Goal: Information Seeking & Learning: Understand process/instructions

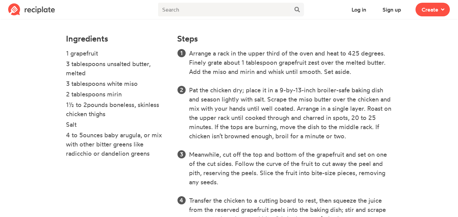
scroll to position [194, 0]
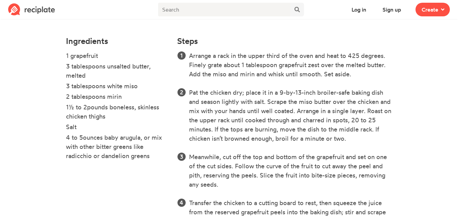
drag, startPoint x: 91, startPoint y: 74, endPoint x: 70, endPoint y: 65, distance: 21.9
click at [70, 65] on li "3 tablespoons unsalted butter, melted" at bounding box center [117, 72] width 103 height 20
click at [116, 58] on li "1 grapefruit" at bounding box center [117, 56] width 103 height 11
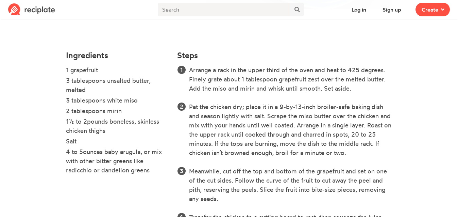
scroll to position [178, 0]
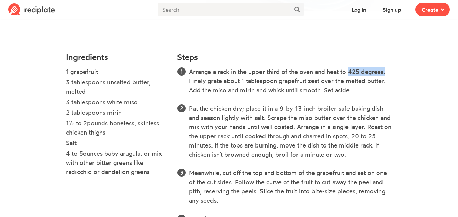
drag, startPoint x: 349, startPoint y: 69, endPoint x: 385, endPoint y: 72, distance: 35.9
click at [385, 72] on li "Arrange a rack in the upper third of the oven and heat to 425 degrees. Finely g…" at bounding box center [290, 81] width 203 height 28
drag, startPoint x: 385, startPoint y: 72, endPoint x: 350, endPoint y: 71, distance: 34.7
click at [350, 71] on li "Arrange a rack in the upper third of the oven and heat to 425 degrees. Finely g…" at bounding box center [290, 81] width 203 height 28
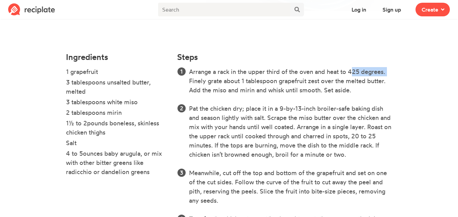
click at [350, 71] on li "Arrange a rack in the upper third of the oven and heat to 425 degrees. Finely g…" at bounding box center [290, 81] width 203 height 28
drag, startPoint x: 350, startPoint y: 71, endPoint x: 376, endPoint y: 71, distance: 25.9
click at [376, 71] on li "Arrange a rack in the upper third of the oven and heat to 425 degrees. Finely g…" at bounding box center [290, 81] width 203 height 28
drag, startPoint x: 385, startPoint y: 73, endPoint x: 352, endPoint y: 72, distance: 33.0
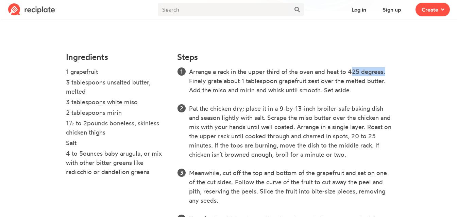
click at [352, 72] on li "Arrange a rack in the upper third of the oven and heat to 425 degrees. Finely g…" at bounding box center [290, 81] width 203 height 28
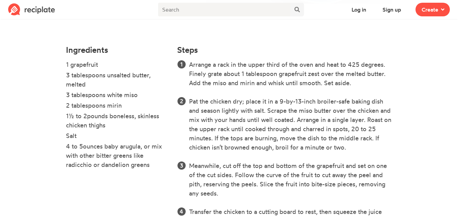
scroll to position [185, 0]
drag, startPoint x: 254, startPoint y: 62, endPoint x: 322, endPoint y: 64, distance: 68.1
click at [322, 64] on li "Arrange a rack in the upper third of the oven and heat to 425 degrees. Finely g…" at bounding box center [290, 74] width 203 height 28
drag, startPoint x: 333, startPoint y: 64, endPoint x: 376, endPoint y: 66, distance: 42.9
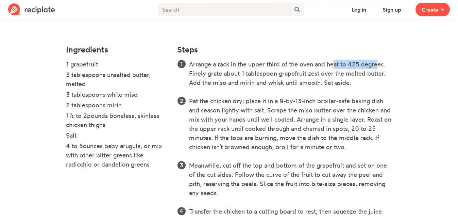
click at [375, 65] on li "Arrange a rack in the upper third of the oven and heat to 425 degrees. Finely g…" at bounding box center [290, 74] width 203 height 28
click at [376, 66] on li "Arrange a rack in the upper third of the oven and heat to 425 degrees. Finely g…" at bounding box center [290, 74] width 203 height 28
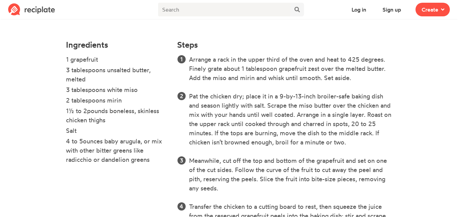
scroll to position [190, 0]
drag, startPoint x: 348, startPoint y: 69, endPoint x: 383, endPoint y: 70, distance: 34.4
click at [383, 70] on li "Arrange a rack in the upper third of the oven and heat to 425 degrees. Finely g…" at bounding box center [290, 68] width 203 height 28
drag, startPoint x: 282, startPoint y: 80, endPoint x: 322, endPoint y: 80, distance: 40.2
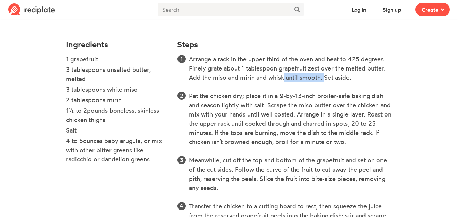
click at [322, 80] on li "Arrange a rack in the upper third of the oven and heat to 425 degrees. Finely g…" at bounding box center [290, 68] width 203 height 28
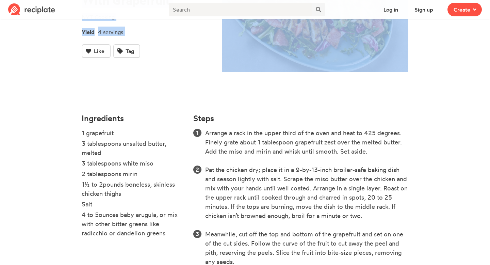
scroll to position [0, 0]
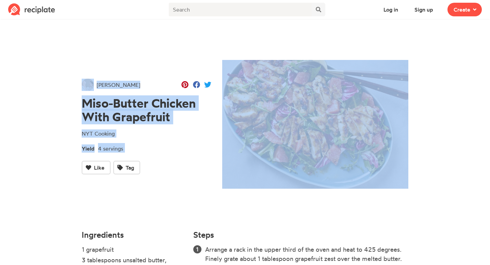
drag, startPoint x: 69, startPoint y: 106, endPoint x: 56, endPoint y: -42, distance: 147.9
click at [56, 0] on html "Log in Sign up Recipe Write a recipe from scratch Bookmark Save an online recip…" at bounding box center [245, 237] width 490 height 475
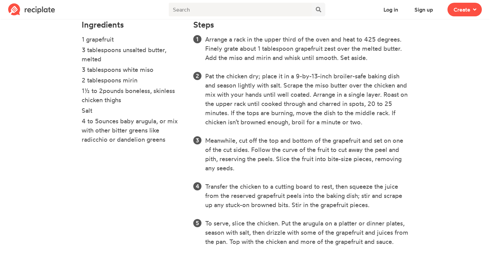
scroll to position [219, 0]
